Goal: Transaction & Acquisition: Download file/media

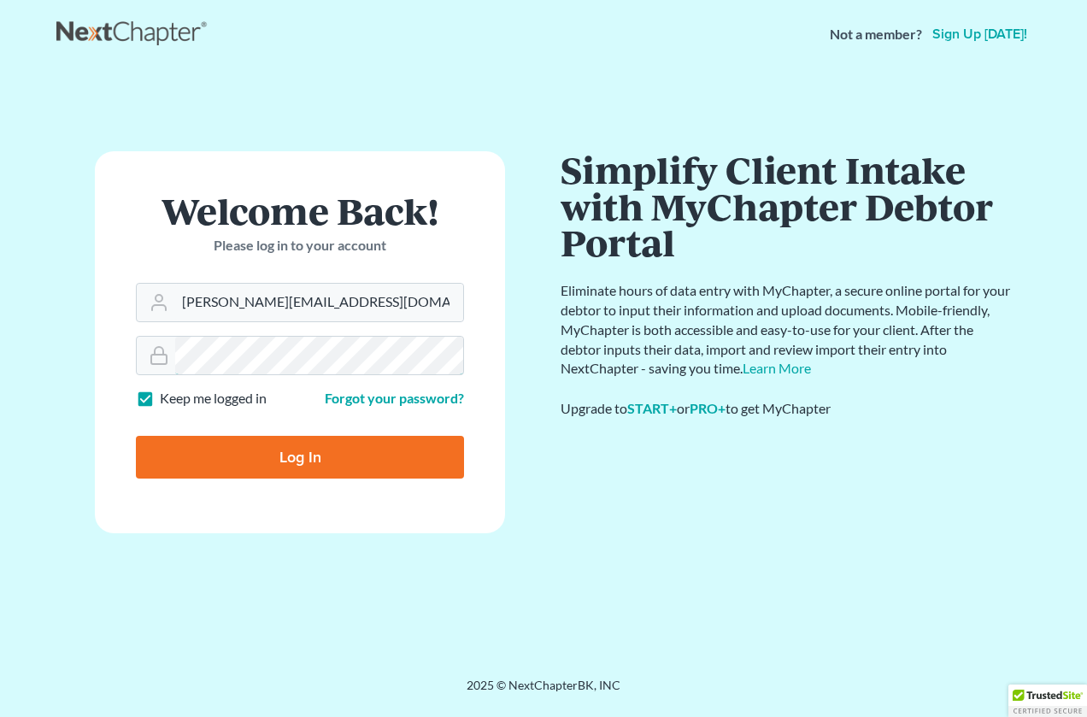
click at [136, 436] on input "Log In" at bounding box center [300, 457] width 328 height 43
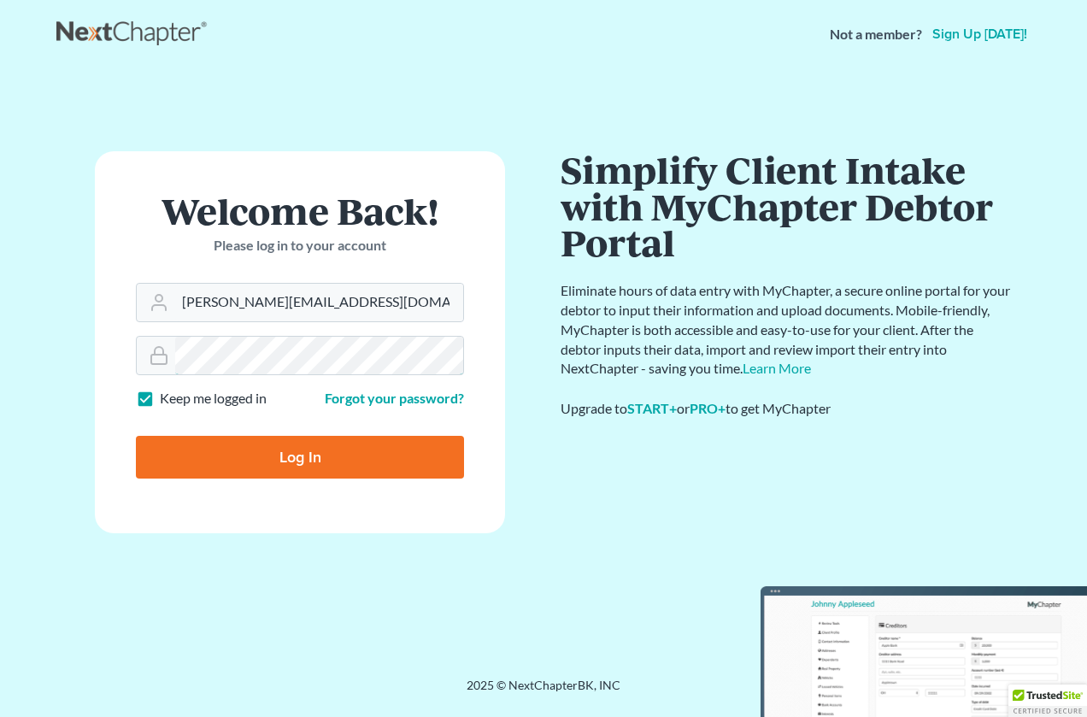
type input "Thinking..."
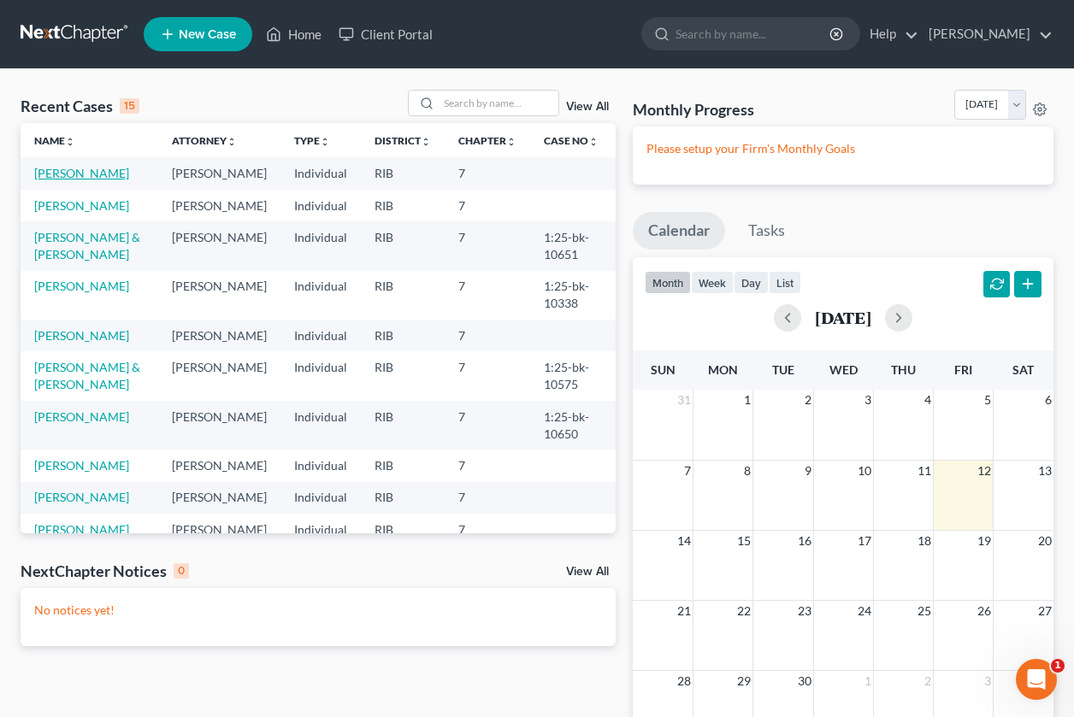
click at [98, 169] on link "[PERSON_NAME]" at bounding box center [81, 173] width 95 height 15
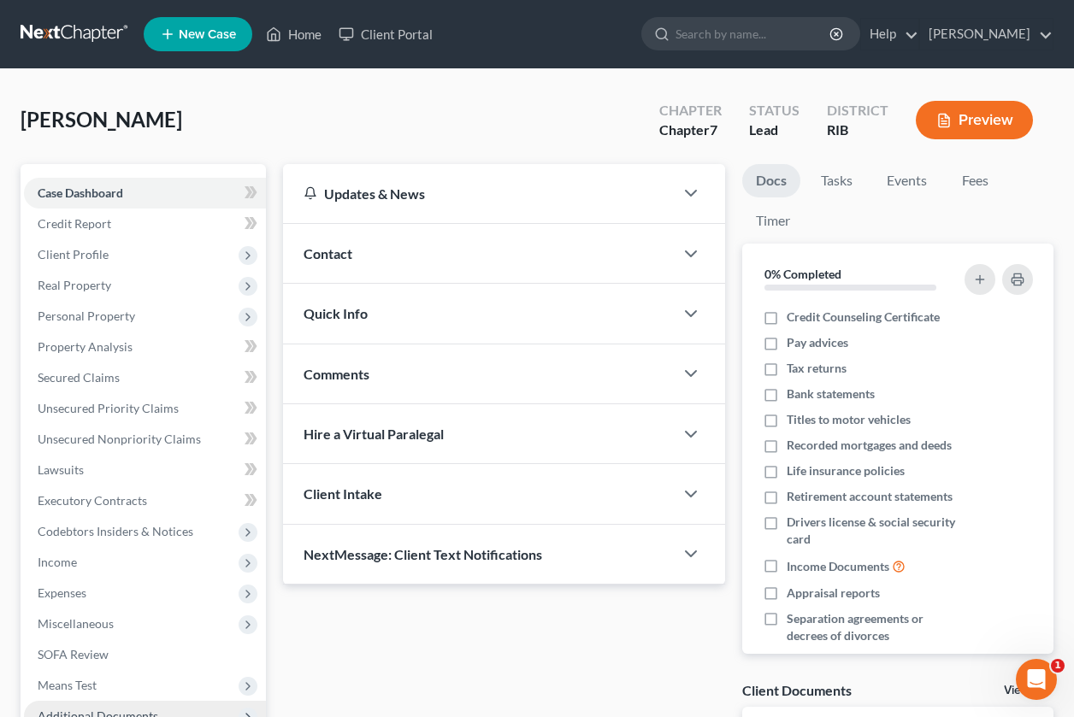
scroll to position [191, 0]
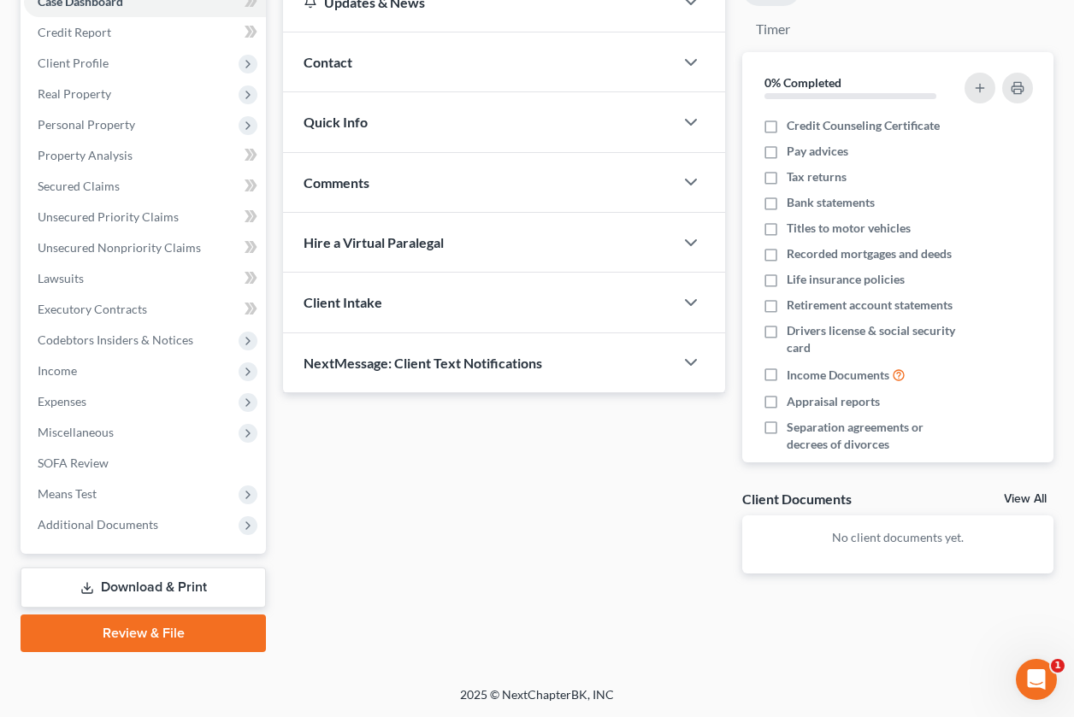
click at [121, 596] on link "Download & Print" at bounding box center [143, 588] width 245 height 40
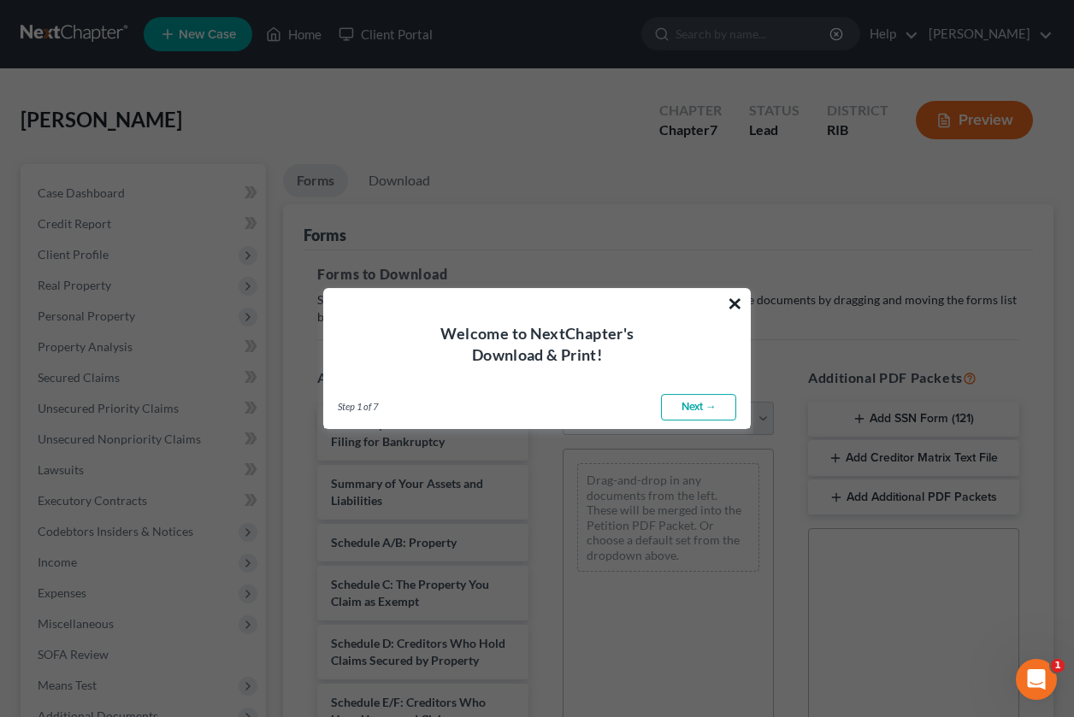
click at [738, 303] on button "×" at bounding box center [735, 303] width 16 height 27
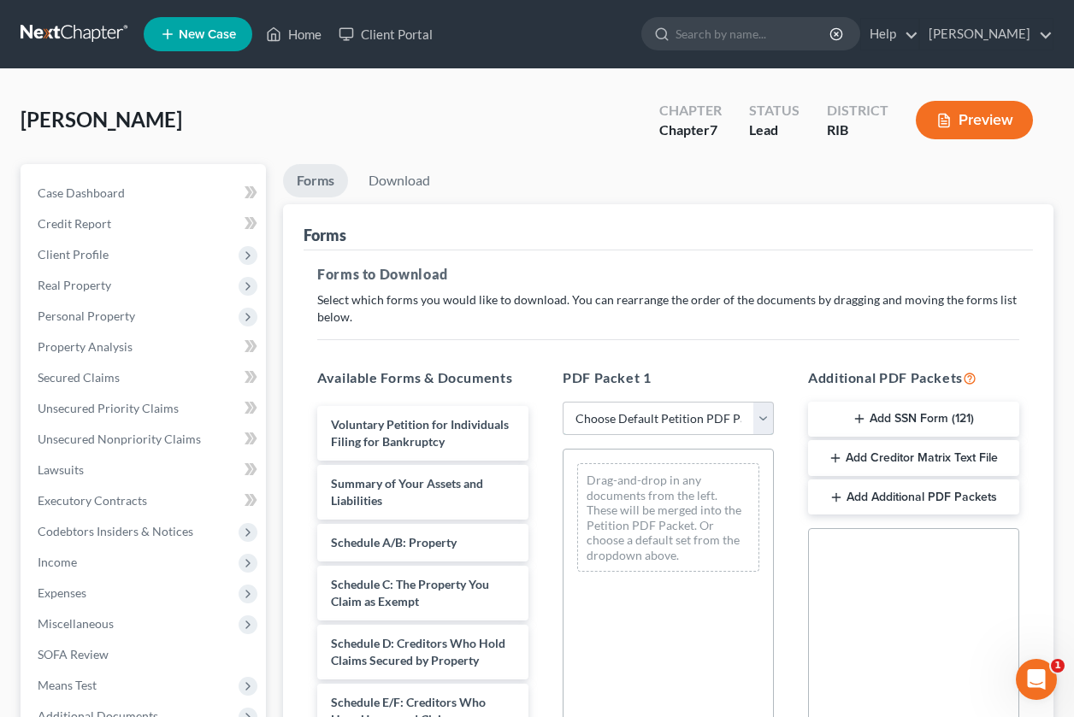
click at [759, 417] on select "Choose Default Petition PDF Packet Complete Bankruptcy Petition (all forms and …" at bounding box center [667, 419] width 211 height 34
select select "4"
click at [562, 402] on select "Choose Default Petition PDF Packet Complete Bankruptcy Petition (all forms and …" at bounding box center [667, 419] width 211 height 34
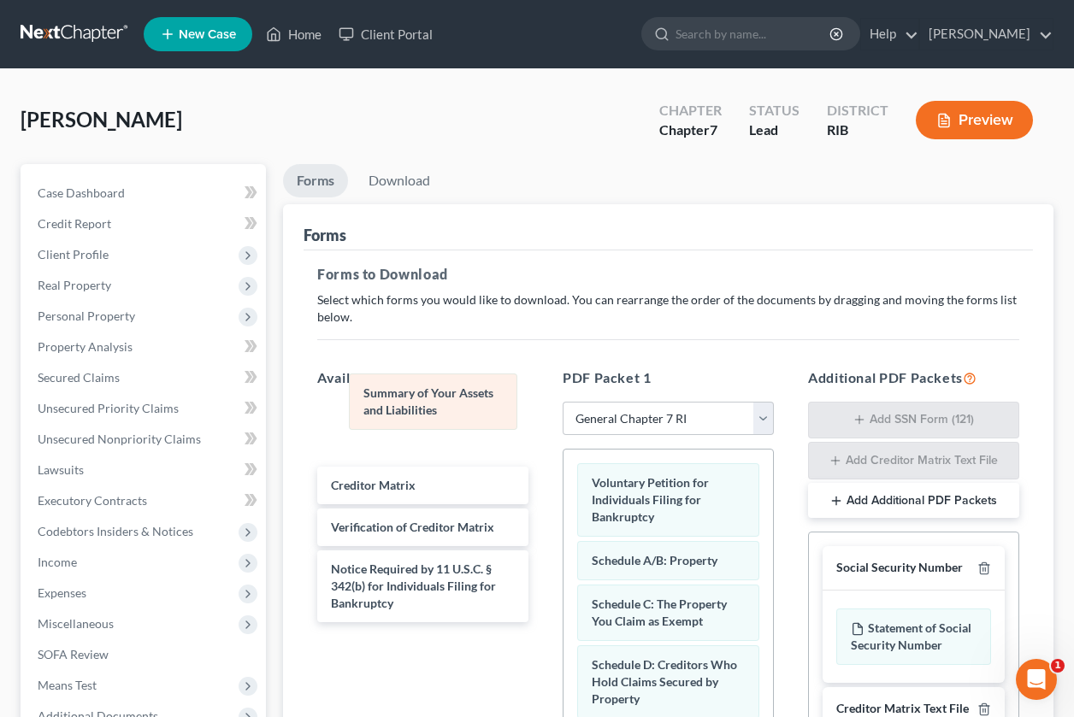
drag, startPoint x: 679, startPoint y: 554, endPoint x: 433, endPoint y: 384, distance: 298.5
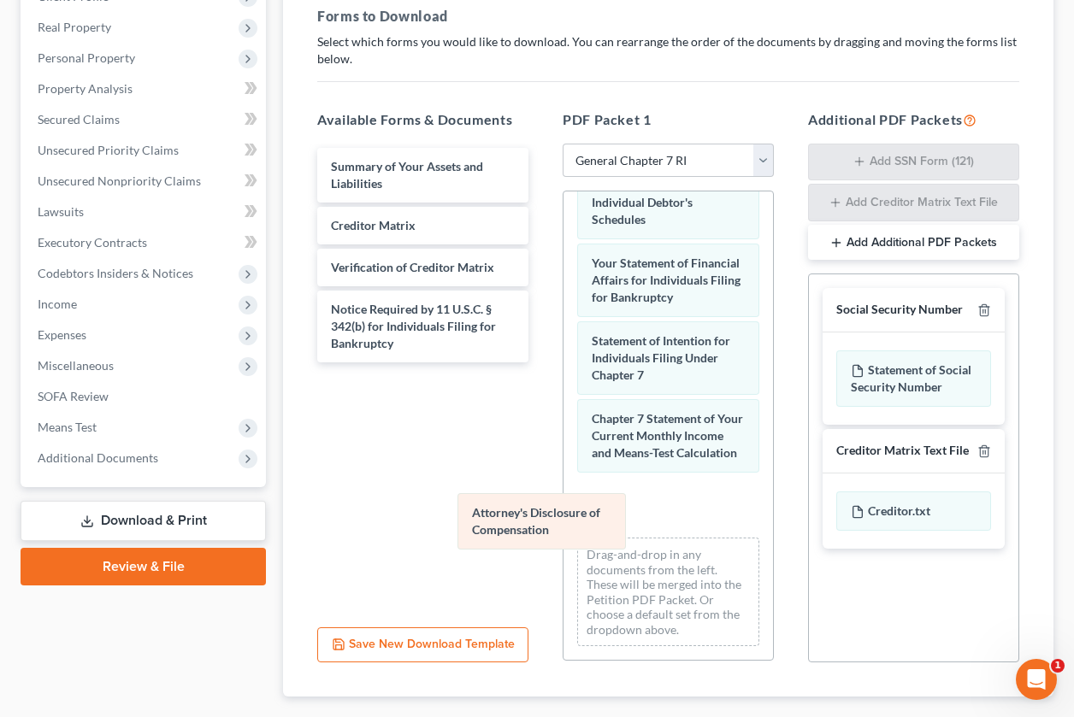
scroll to position [593, 0]
drag, startPoint x: 677, startPoint y: 542, endPoint x: 391, endPoint y: 452, distance: 300.1
click at [563, 448] on div "Attorney's Disclosure of Compensation Voluntary Petition for Individuals Filing…" at bounding box center [667, 133] width 209 height 1054
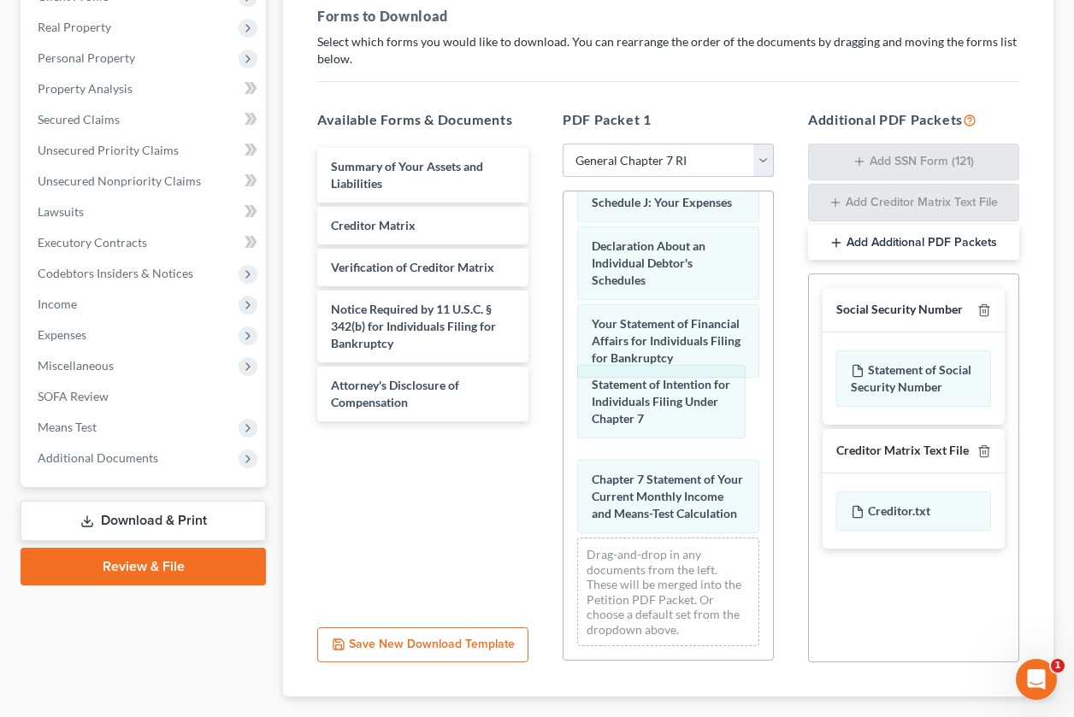
click at [662, 402] on div "Statement of Intention for Individuals Filing Under Chapter 7 Voluntary Petitio…" at bounding box center [667, 163] width 209 height 993
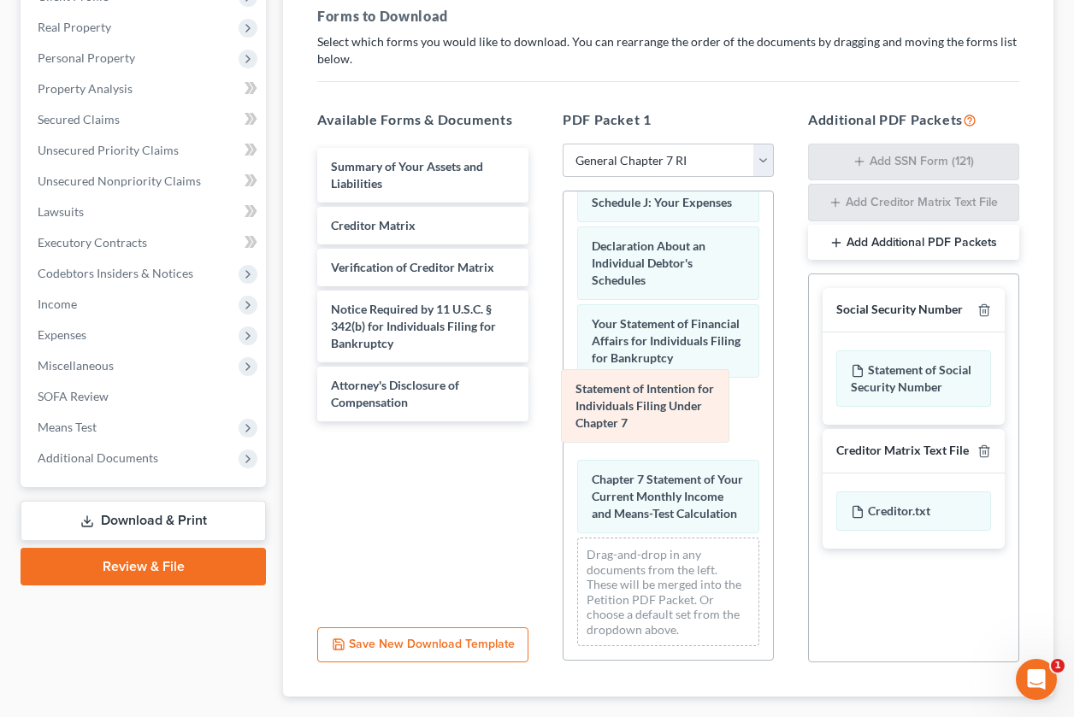
scroll to position [515, 0]
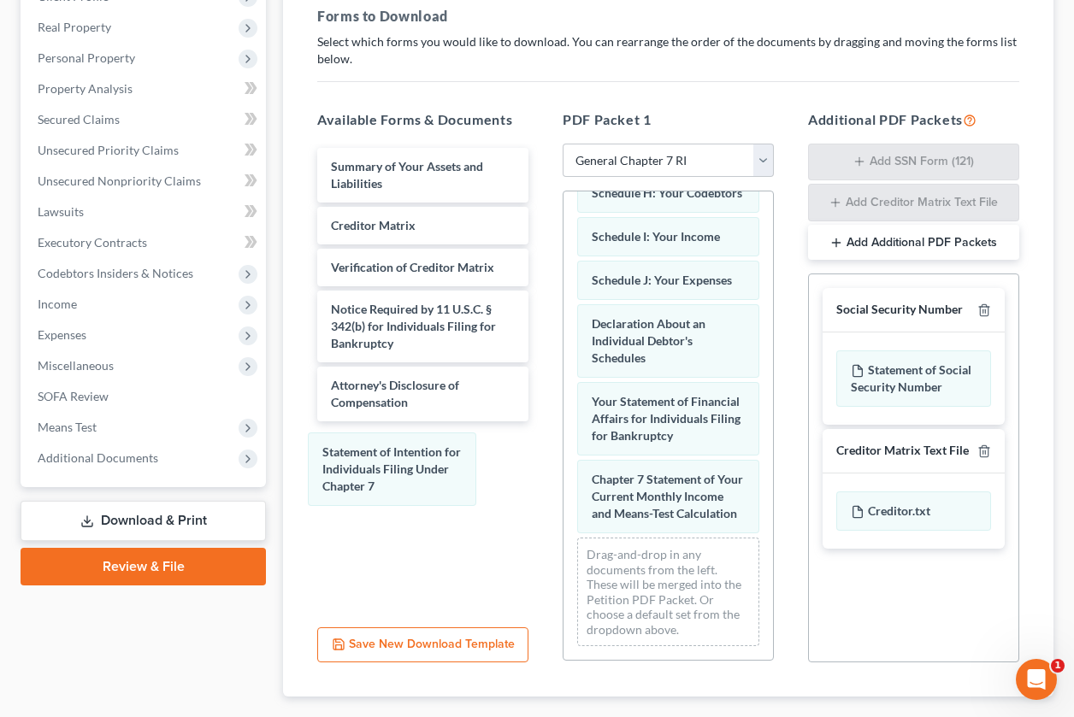
drag, startPoint x: 620, startPoint y: 414, endPoint x: 364, endPoint y: 483, distance: 264.8
click at [563, 474] on div "Statement of Intention for Individuals Filing Under Chapter 7 Voluntary Petitio…" at bounding box center [667, 201] width 209 height 915
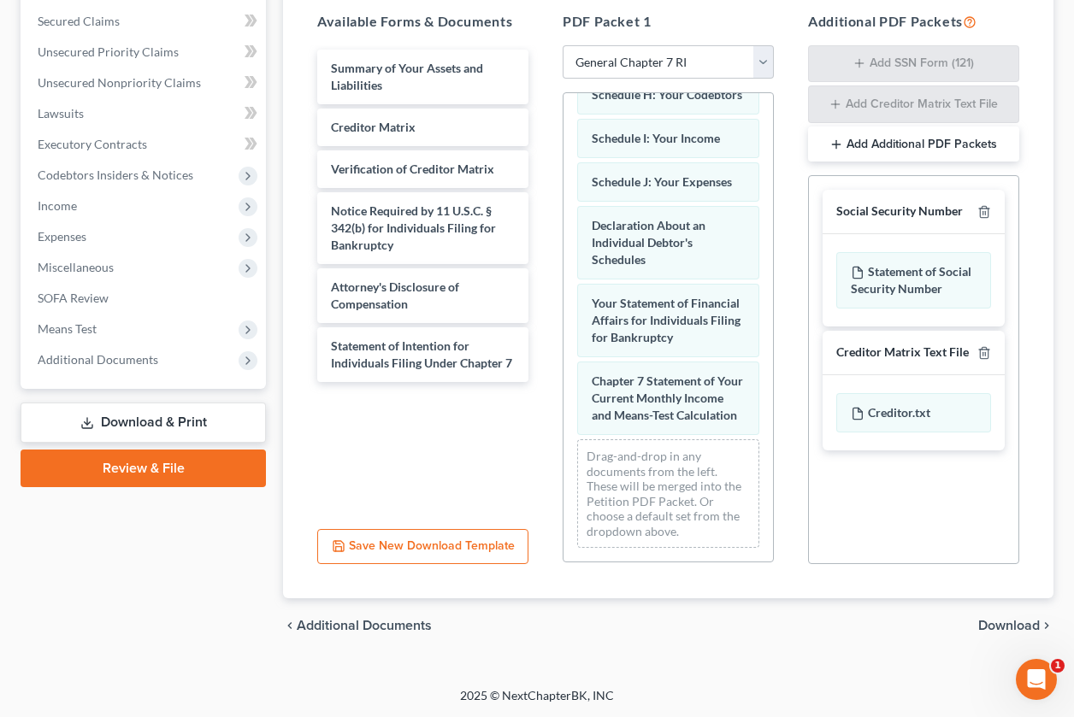
scroll to position [357, 0]
click at [991, 627] on span "Download" at bounding box center [1009, 625] width 62 height 14
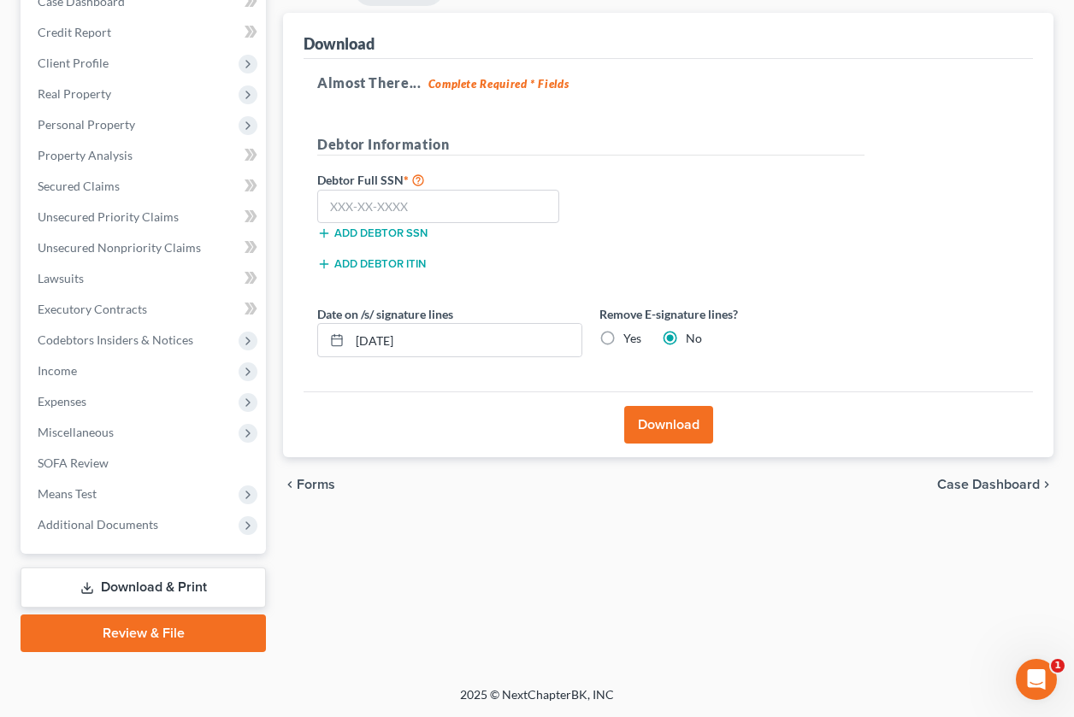
scroll to position [191, 0]
click at [623, 335] on label "Yes" at bounding box center [632, 338] width 18 height 17
click at [630, 335] on input "Yes" at bounding box center [635, 335] width 11 height 11
radio input "true"
radio input "false"
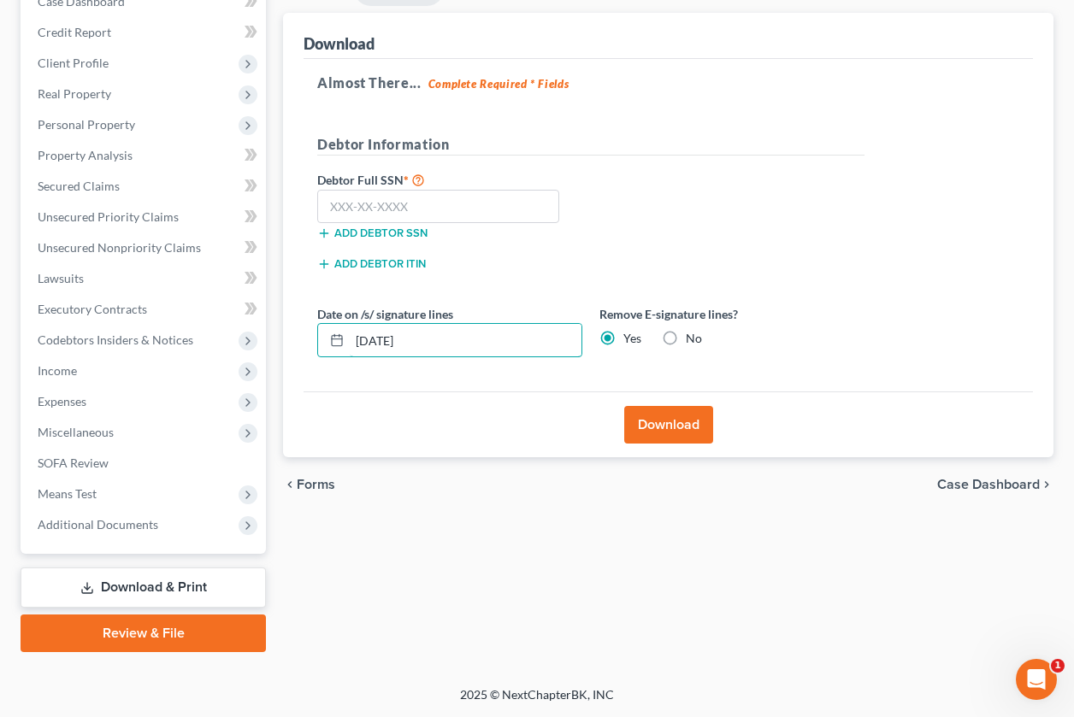
drag, startPoint x: 440, startPoint y: 344, endPoint x: 280, endPoint y: 336, distance: 160.0
click at [278, 334] on div "Forms Download Forms Forms to Download Select which forms you would like to dow…" at bounding box center [667, 313] width 787 height 680
click at [681, 425] on button "Download" at bounding box center [668, 425] width 89 height 38
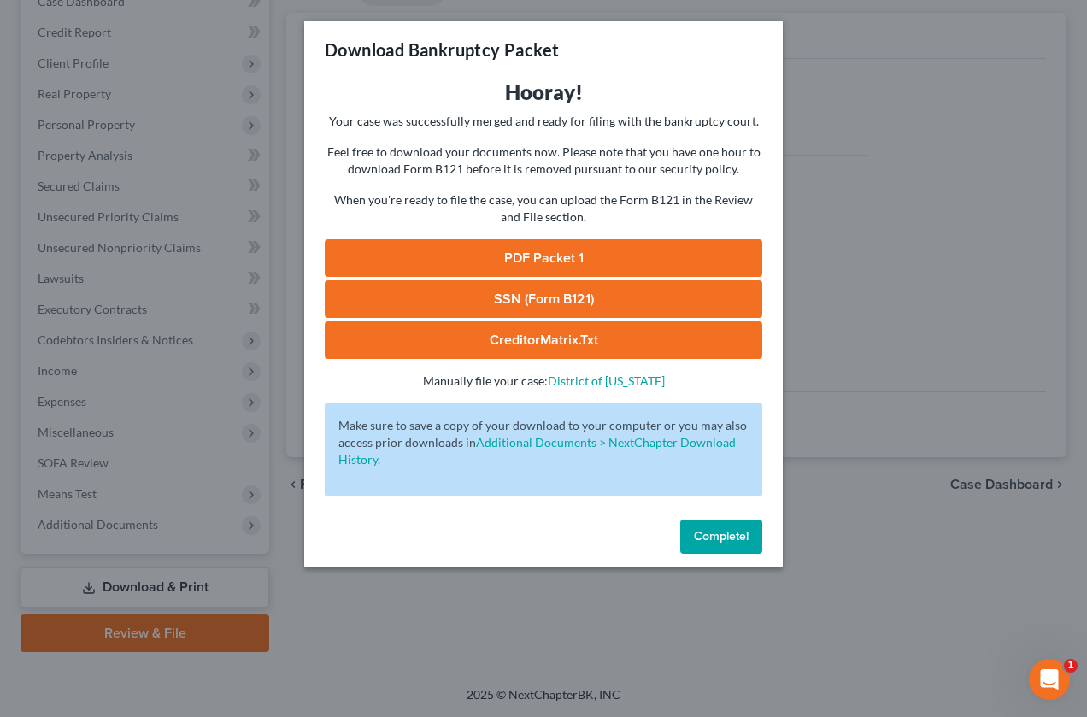
click at [541, 302] on link "SSN (Form B121)" at bounding box center [544, 299] width 438 height 38
click at [513, 256] on link "PDF Packet 1" at bounding box center [544, 258] width 438 height 38
drag, startPoint x: 721, startPoint y: 549, endPoint x: 679, endPoint y: 540, distance: 42.7
click at [721, 549] on button "Complete!" at bounding box center [721, 537] width 82 height 34
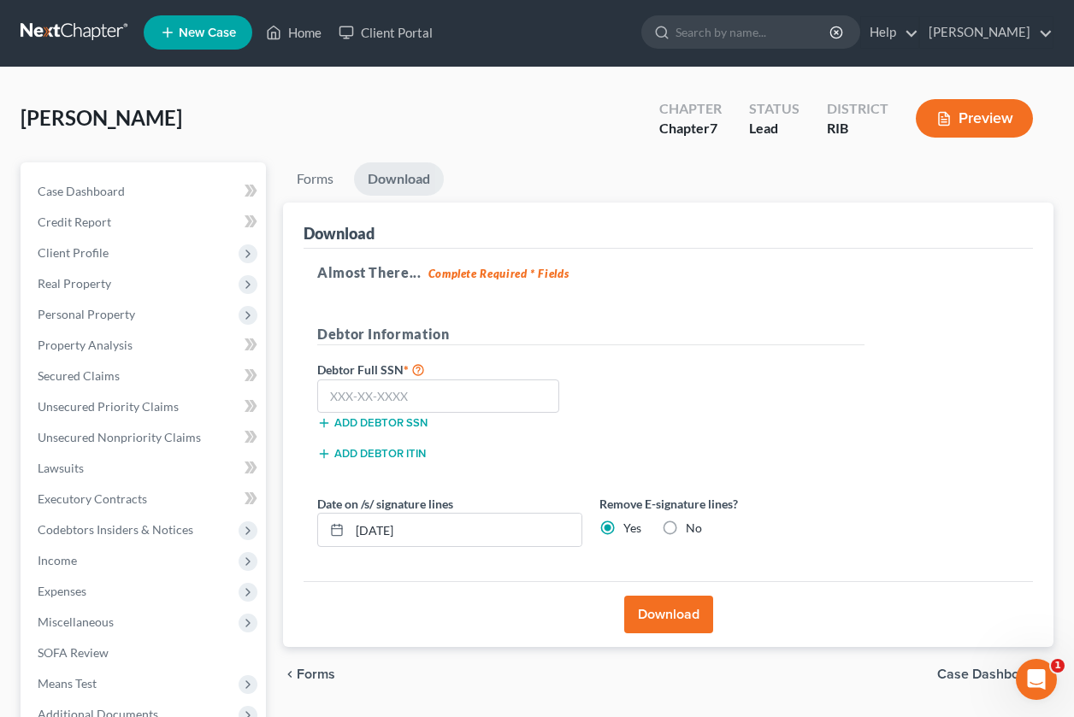
scroll to position [0, 0]
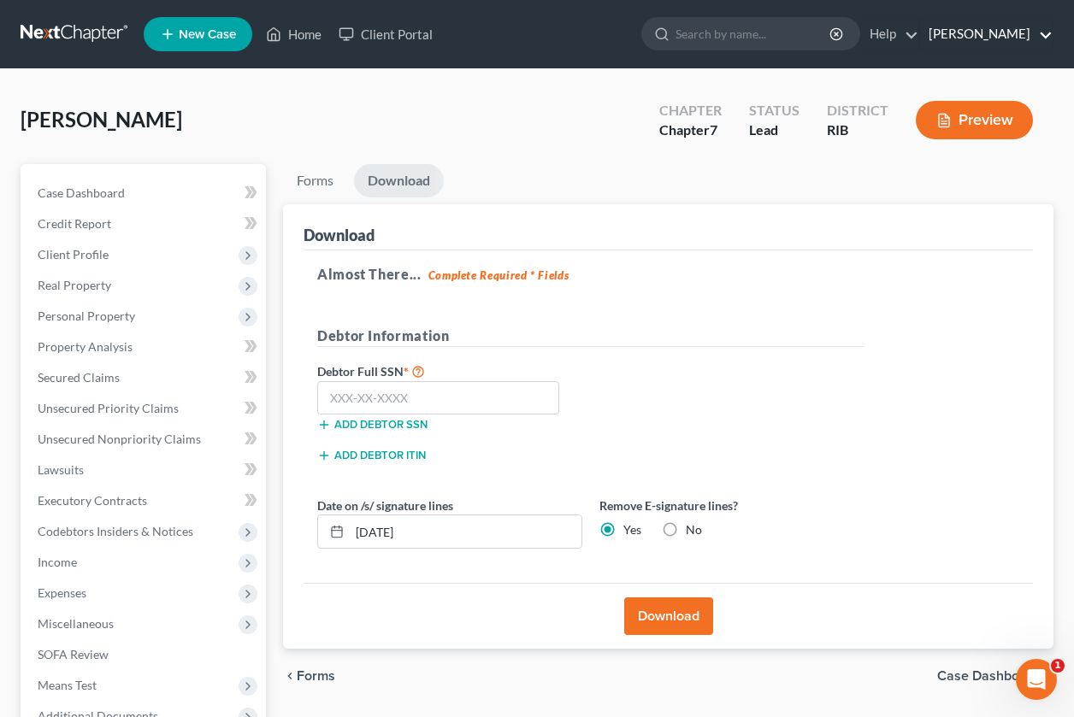
drag, startPoint x: 938, startPoint y: 30, endPoint x: 937, endPoint y: 39, distance: 9.4
click at [937, 30] on link "[PERSON_NAME]" at bounding box center [986, 34] width 132 height 31
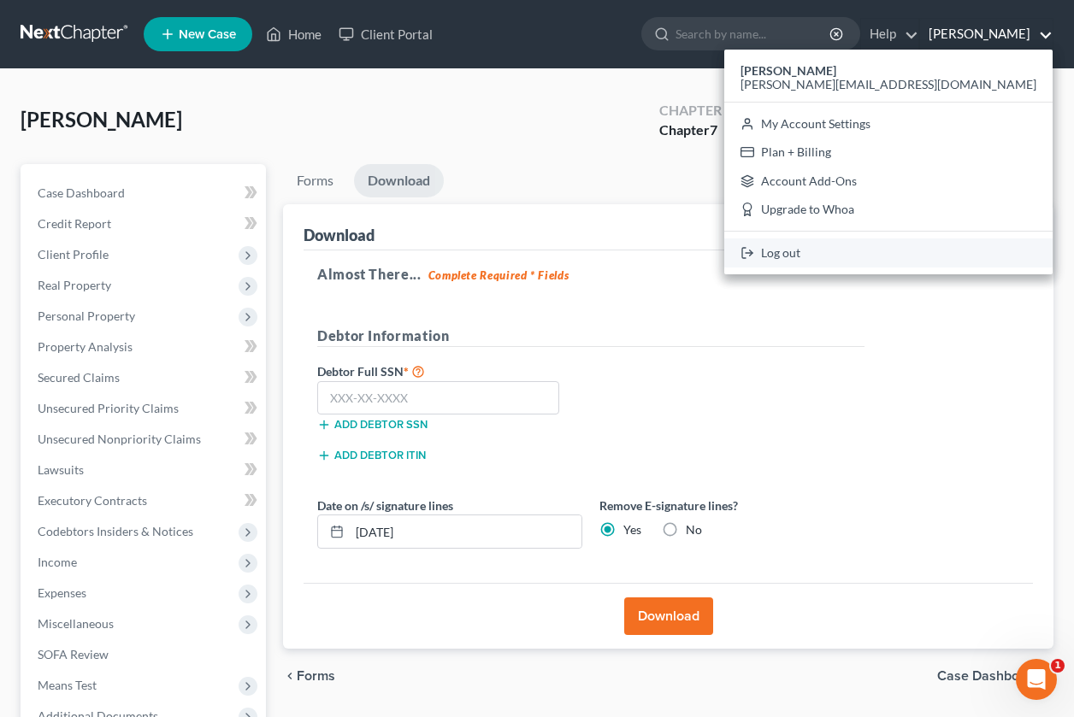
click at [920, 253] on link "Log out" at bounding box center [888, 252] width 328 height 29
